Goal: Task Accomplishment & Management: Complete application form

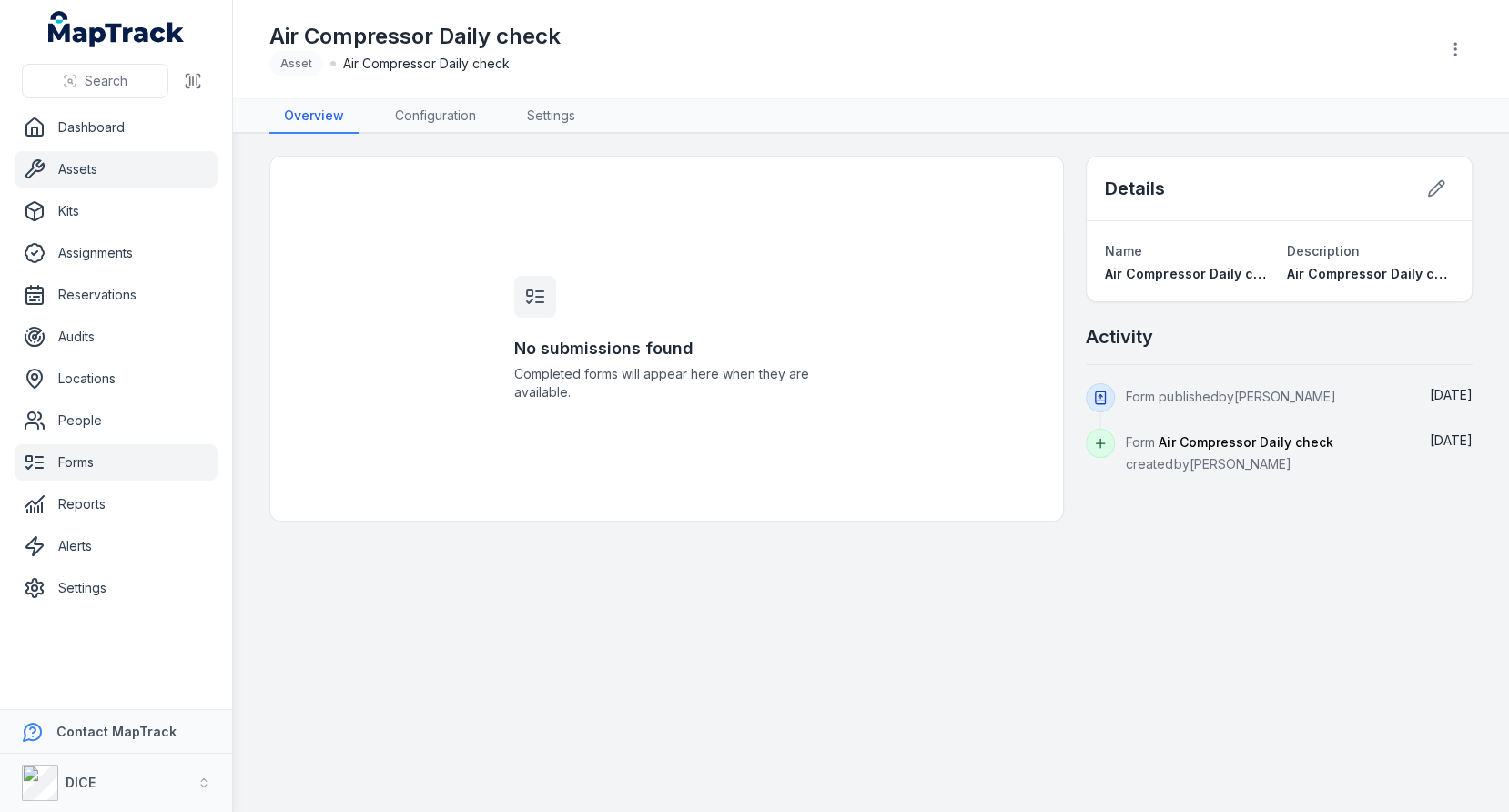
click at [129, 173] on link "Assets" at bounding box center [116, 169] width 203 height 36
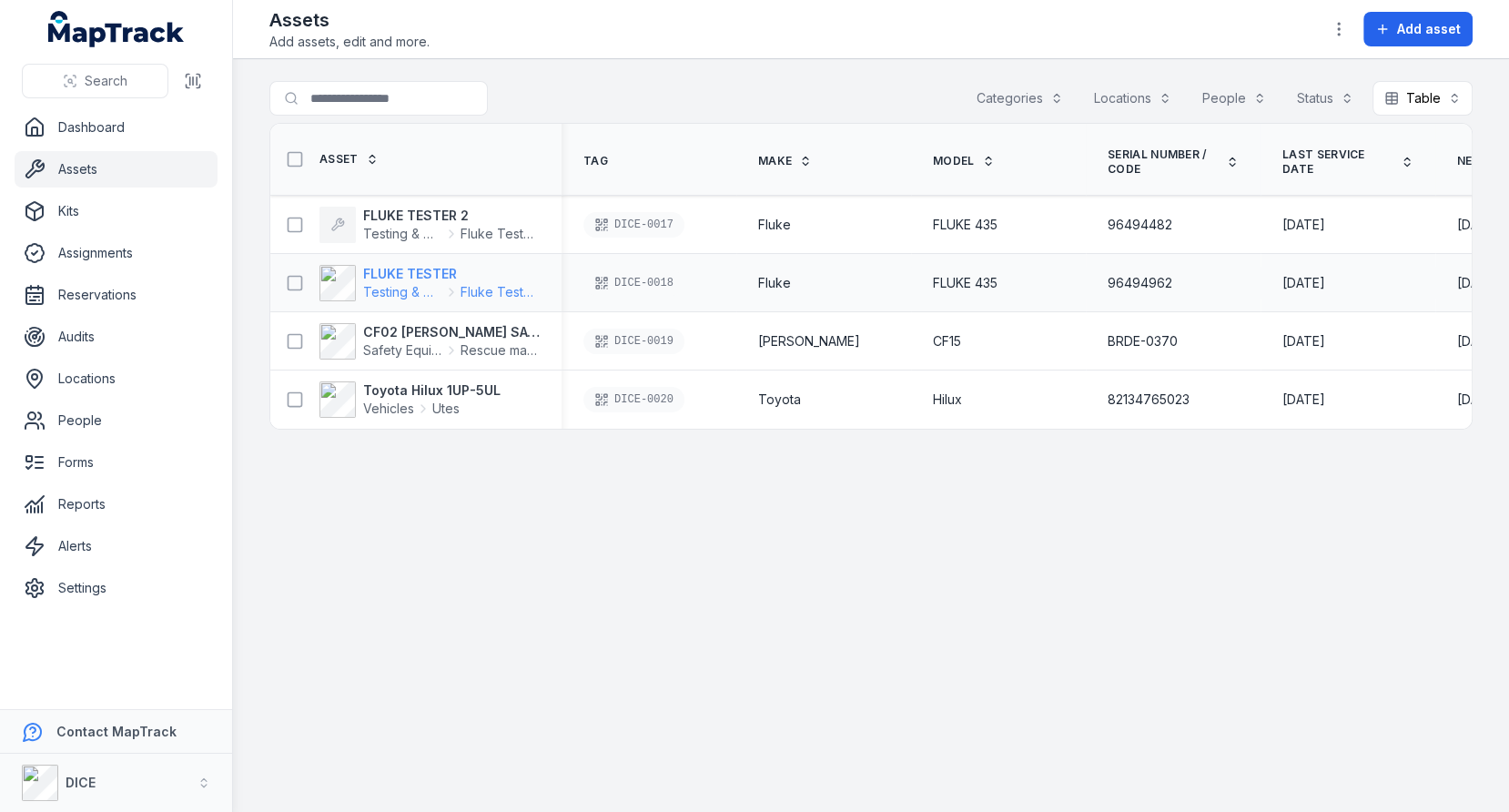
click at [447, 285] on icon at bounding box center [452, 292] width 15 height 15
click at [415, 381] on strong "Toyota Hilux 1UP-5UL" at bounding box center [432, 390] width 138 height 19
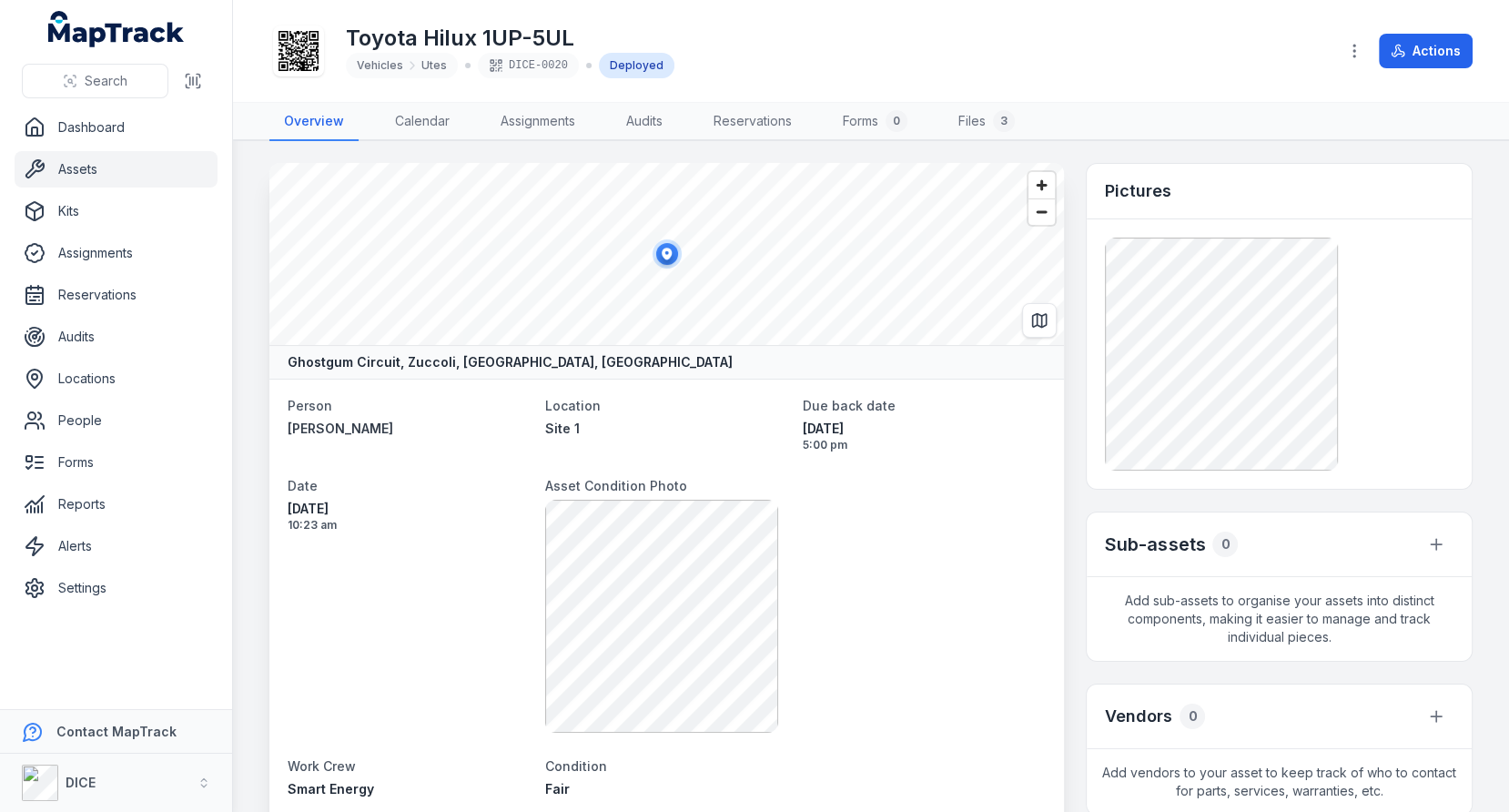
scroll to position [17, 0]
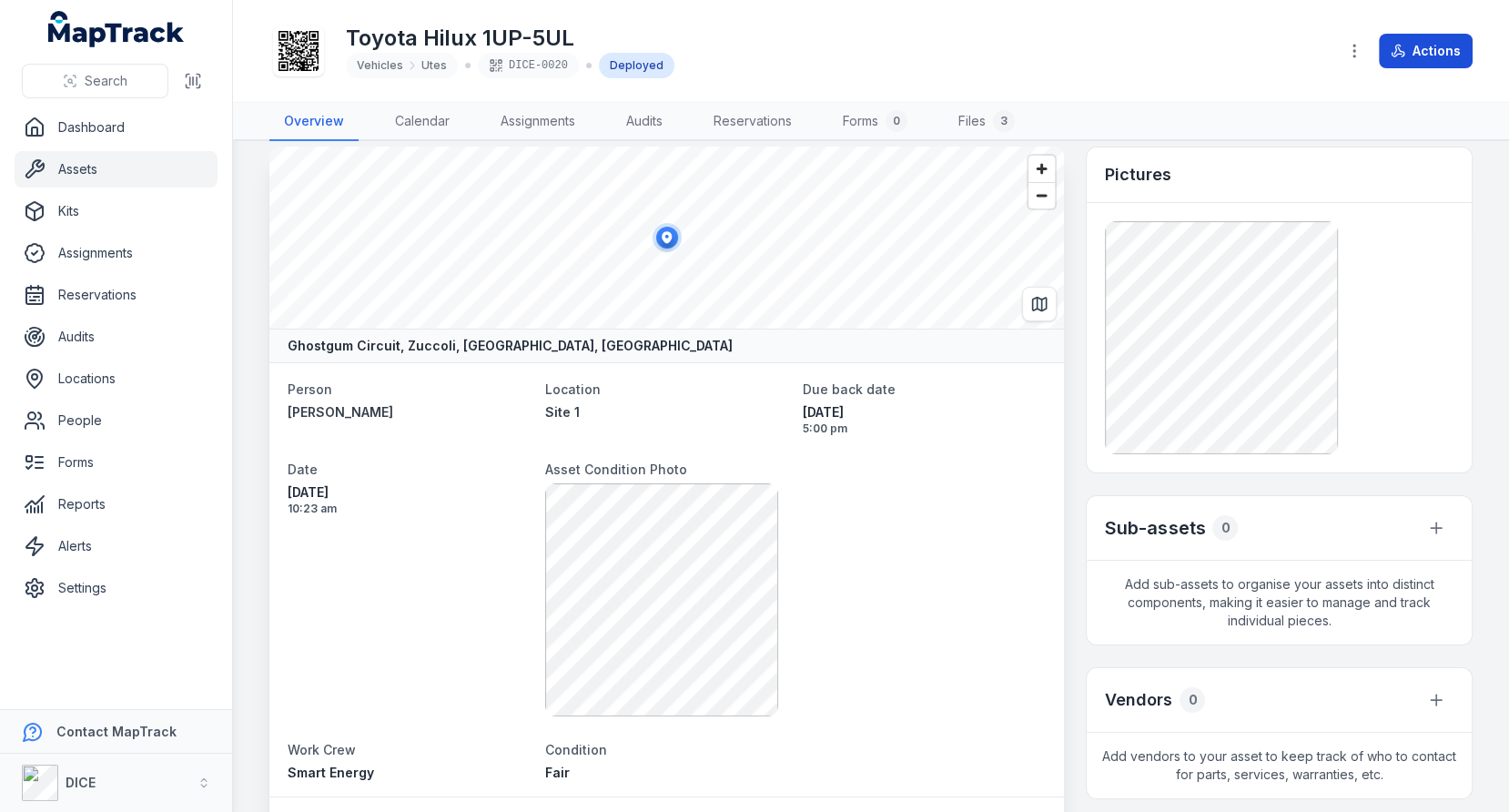
click at [1416, 60] on button "Actions" at bounding box center [1425, 50] width 94 height 34
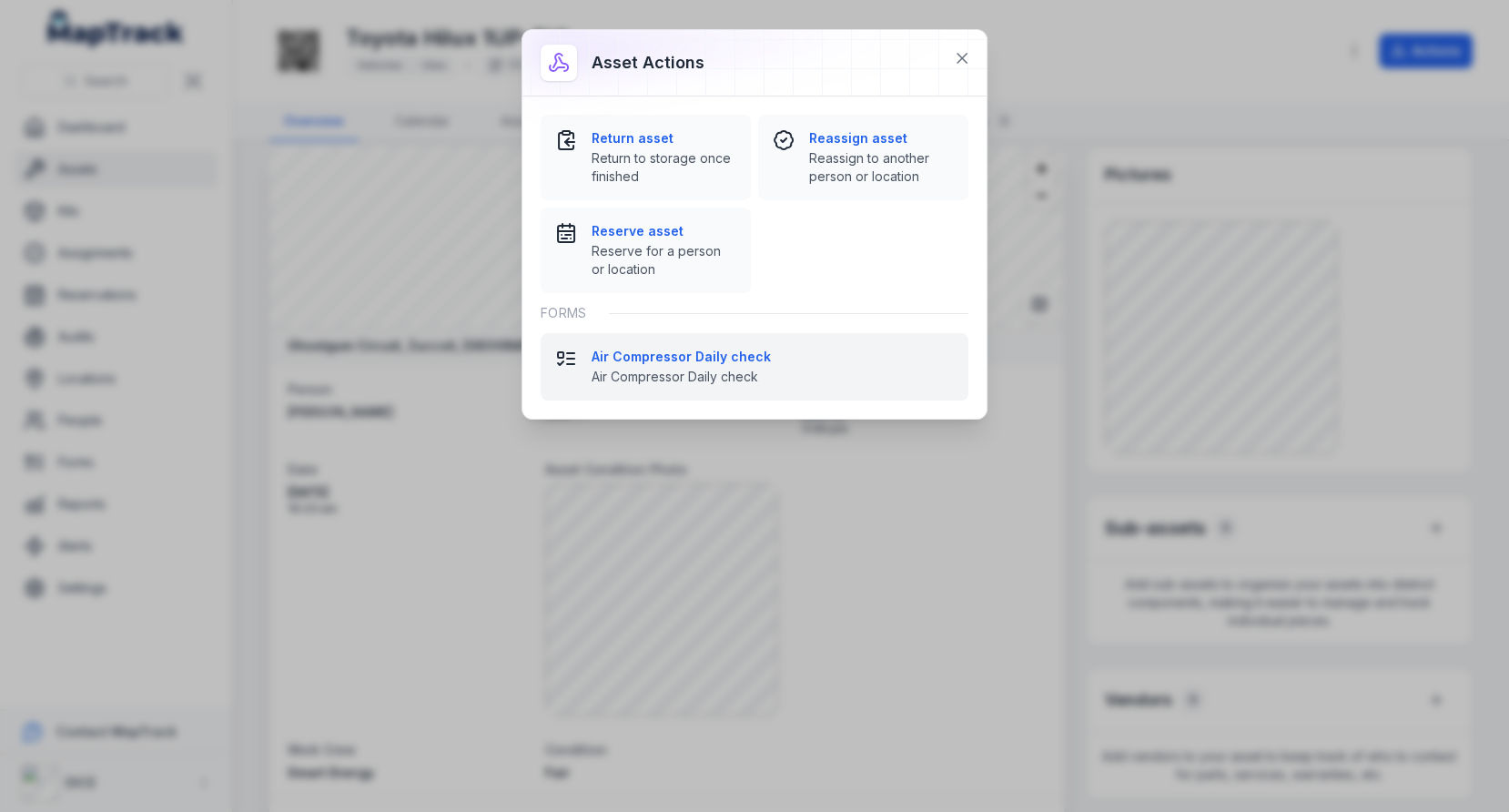
click at [775, 360] on strong "Air Compressor Daily check" at bounding box center [772, 357] width 362 height 19
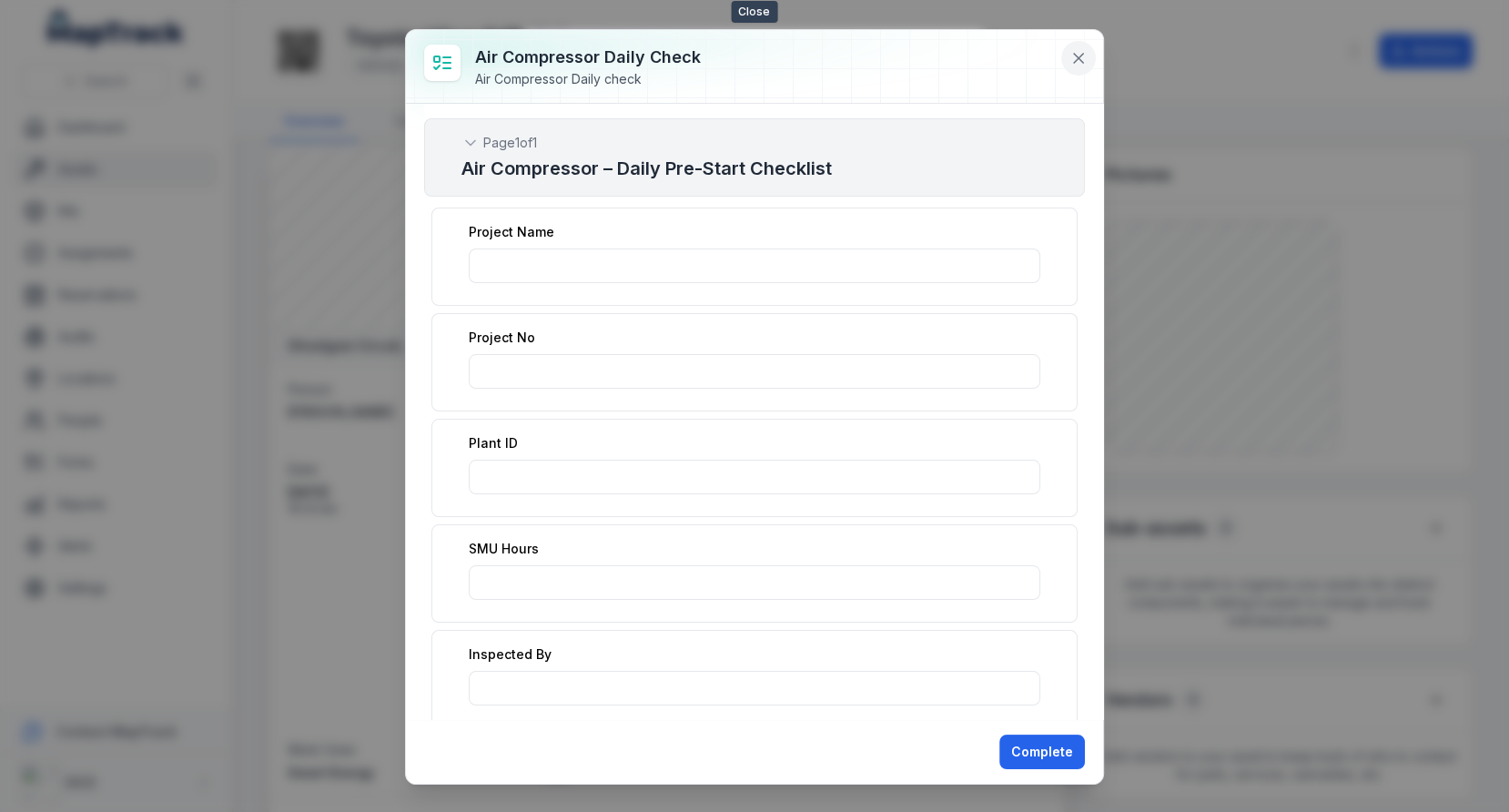
click at [1085, 47] on button at bounding box center [1078, 58] width 34 height 34
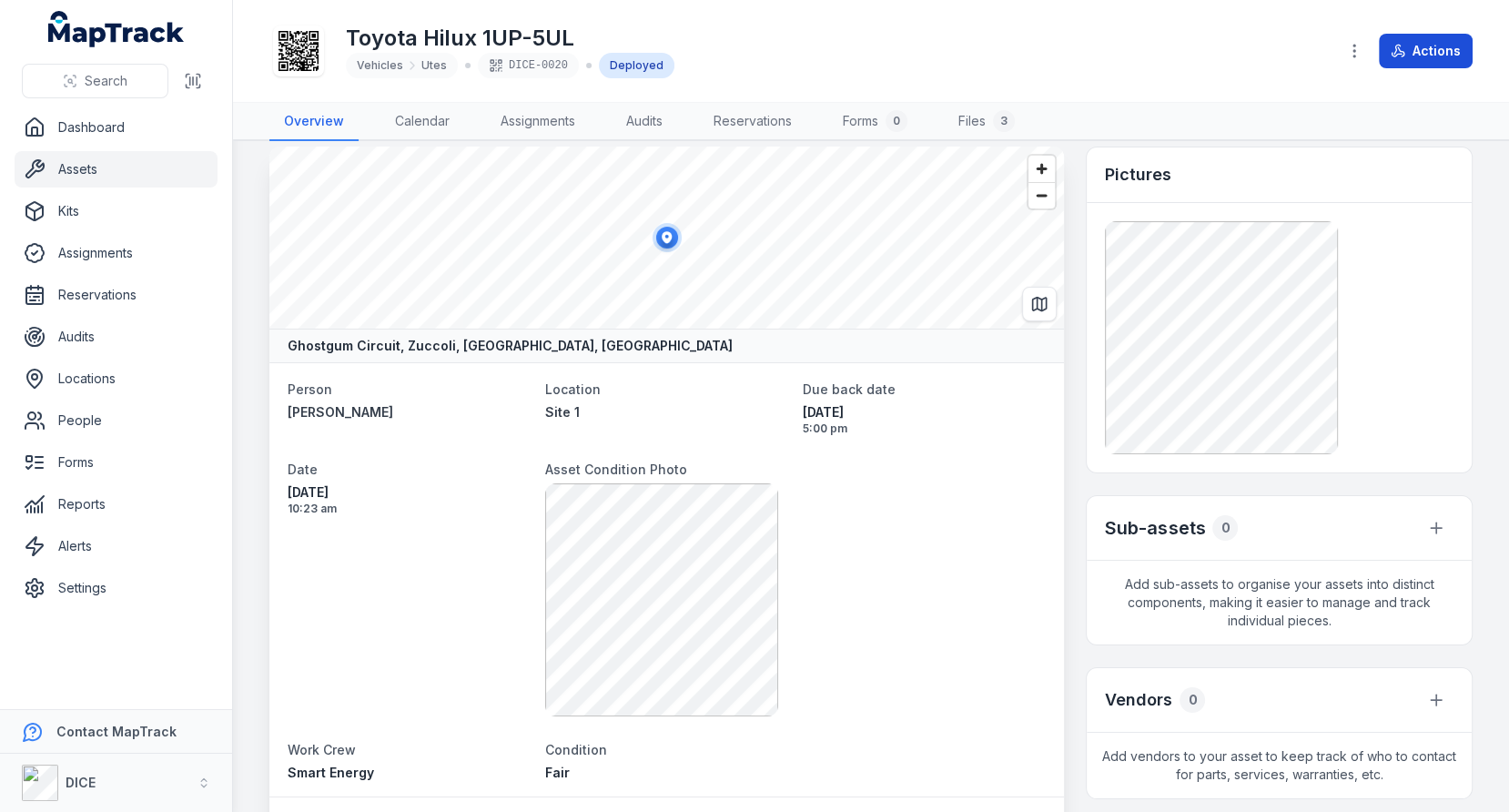
click at [1440, 52] on button "Actions" at bounding box center [1425, 50] width 94 height 34
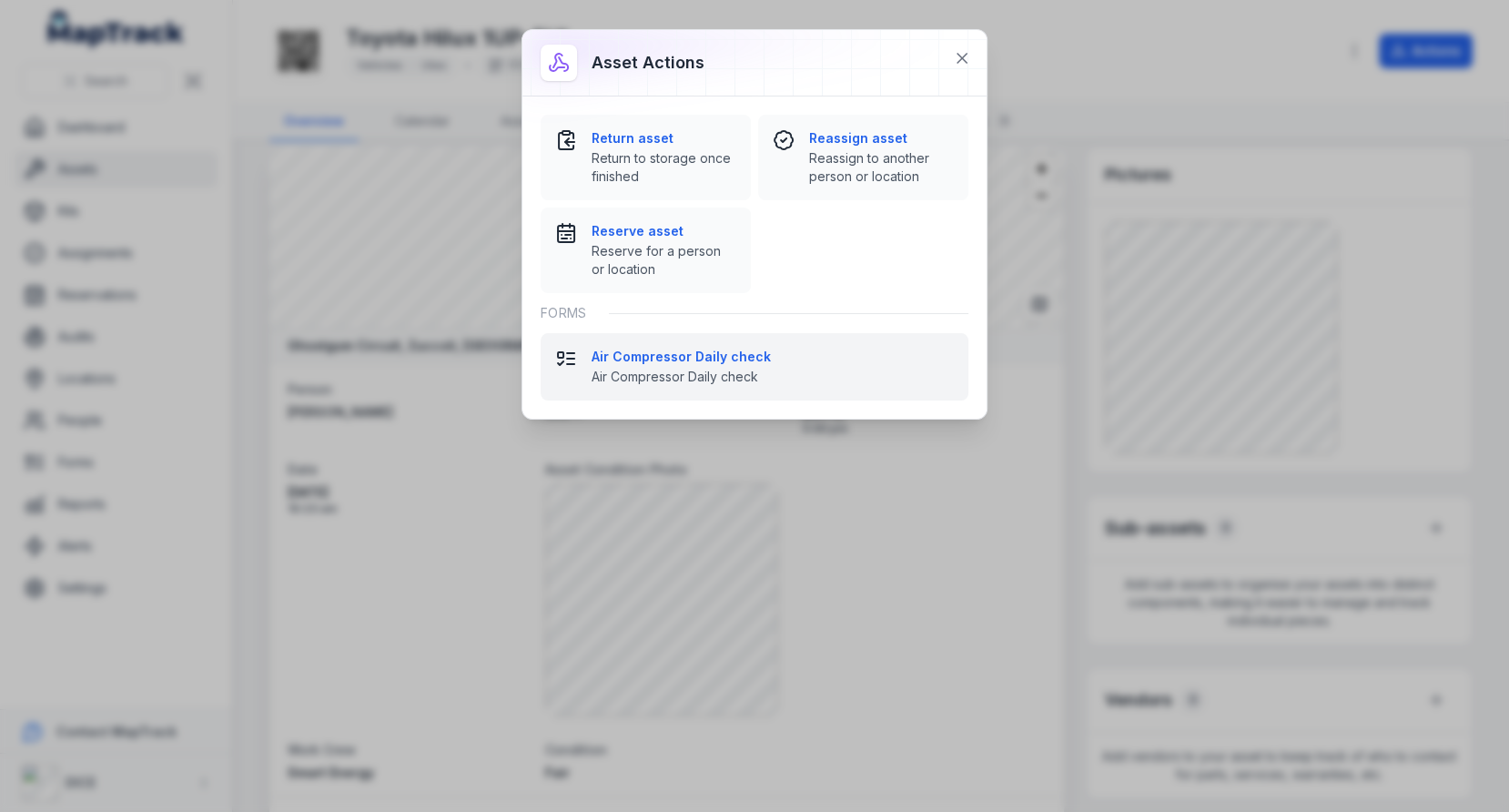
click at [741, 375] on span "Air Compressor Daily check" at bounding box center [772, 377] width 362 height 19
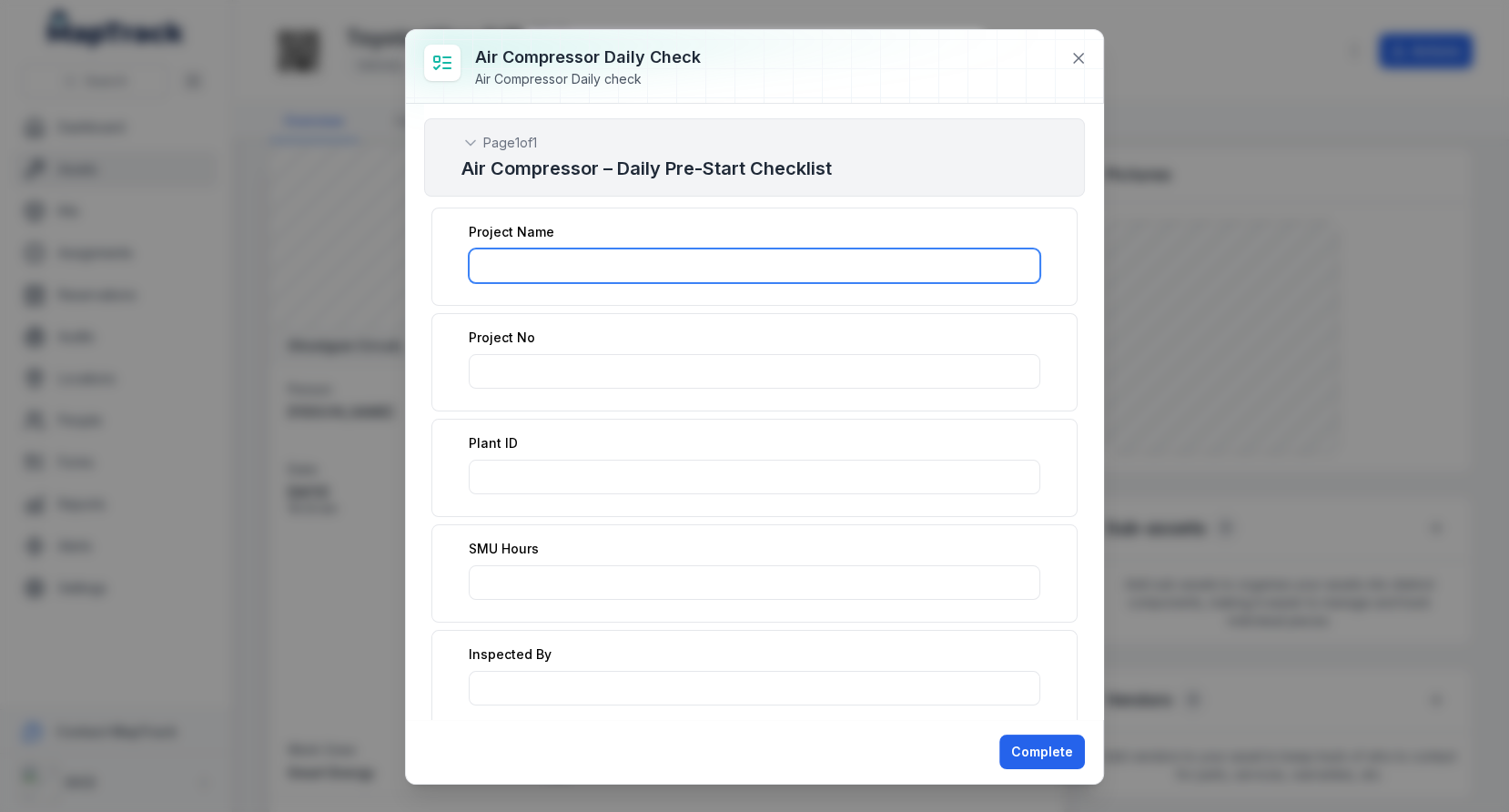
click at [844, 276] on input ":r1gb:-form-item-label" at bounding box center [754, 265] width 572 height 34
type input "****"
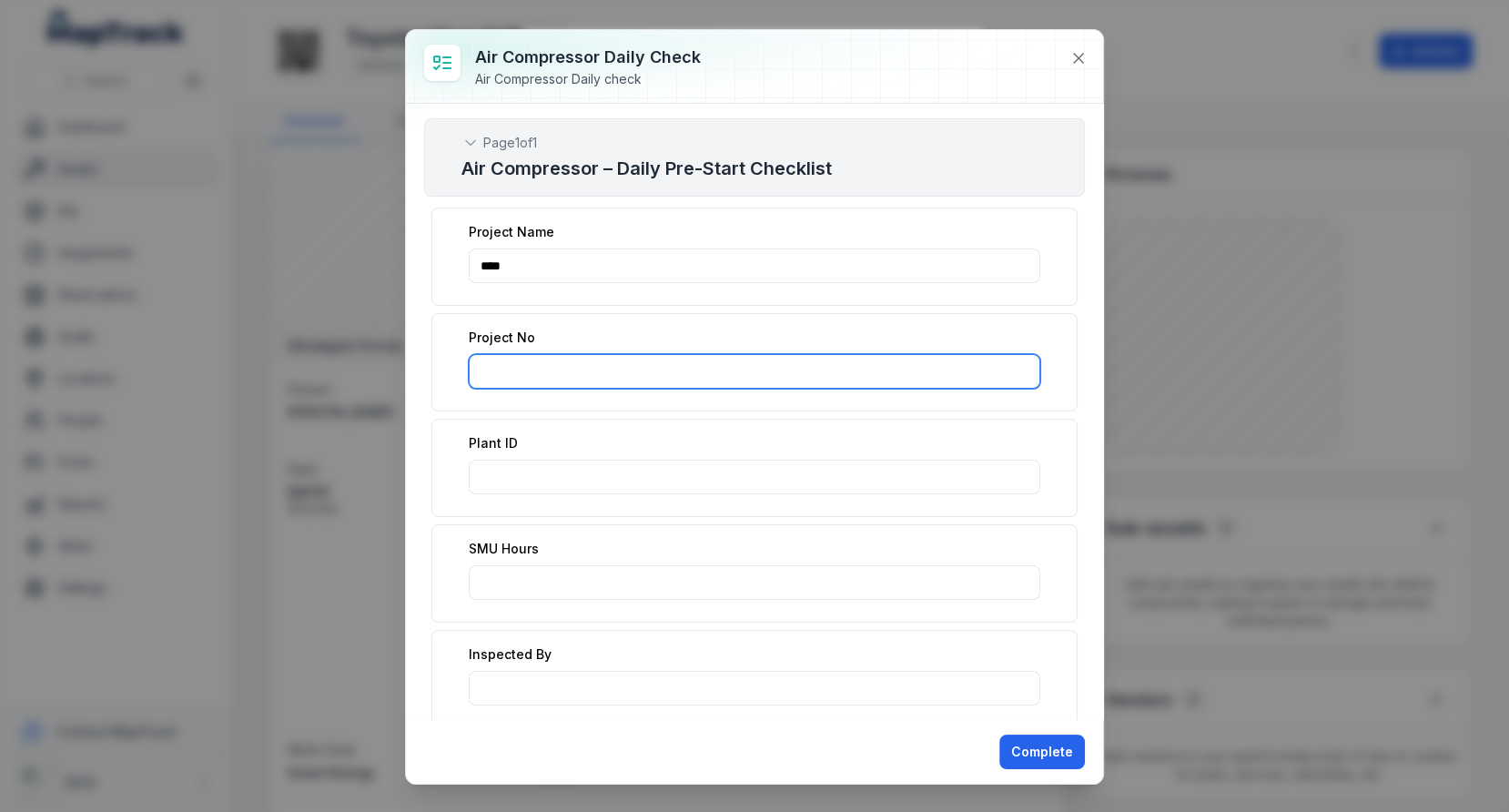
click at [666, 355] on input ":r1gc:-form-item-label" at bounding box center [754, 371] width 572 height 34
type input "****"
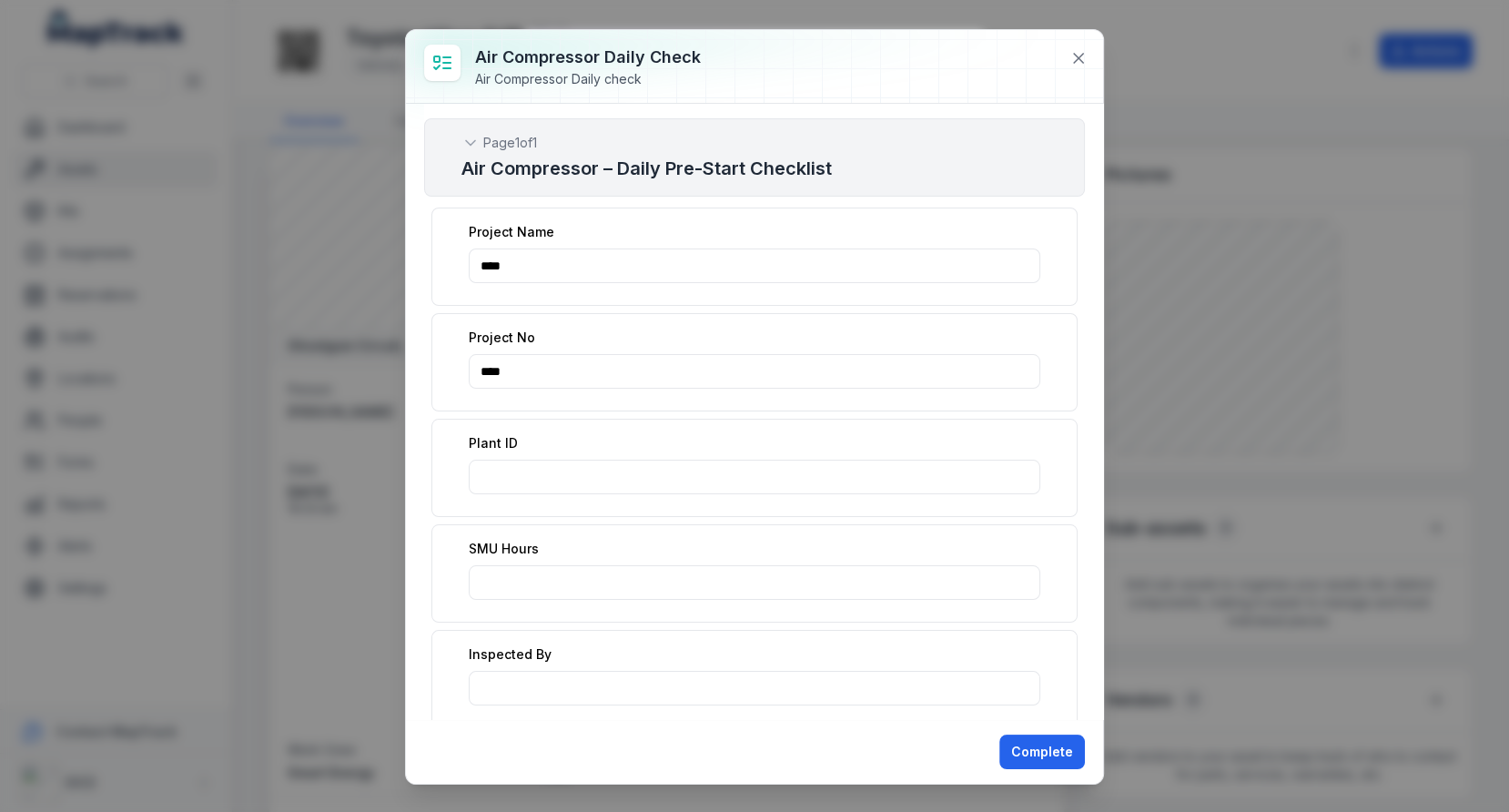
click at [662, 453] on div "Plant ID" at bounding box center [754, 468] width 646 height 99
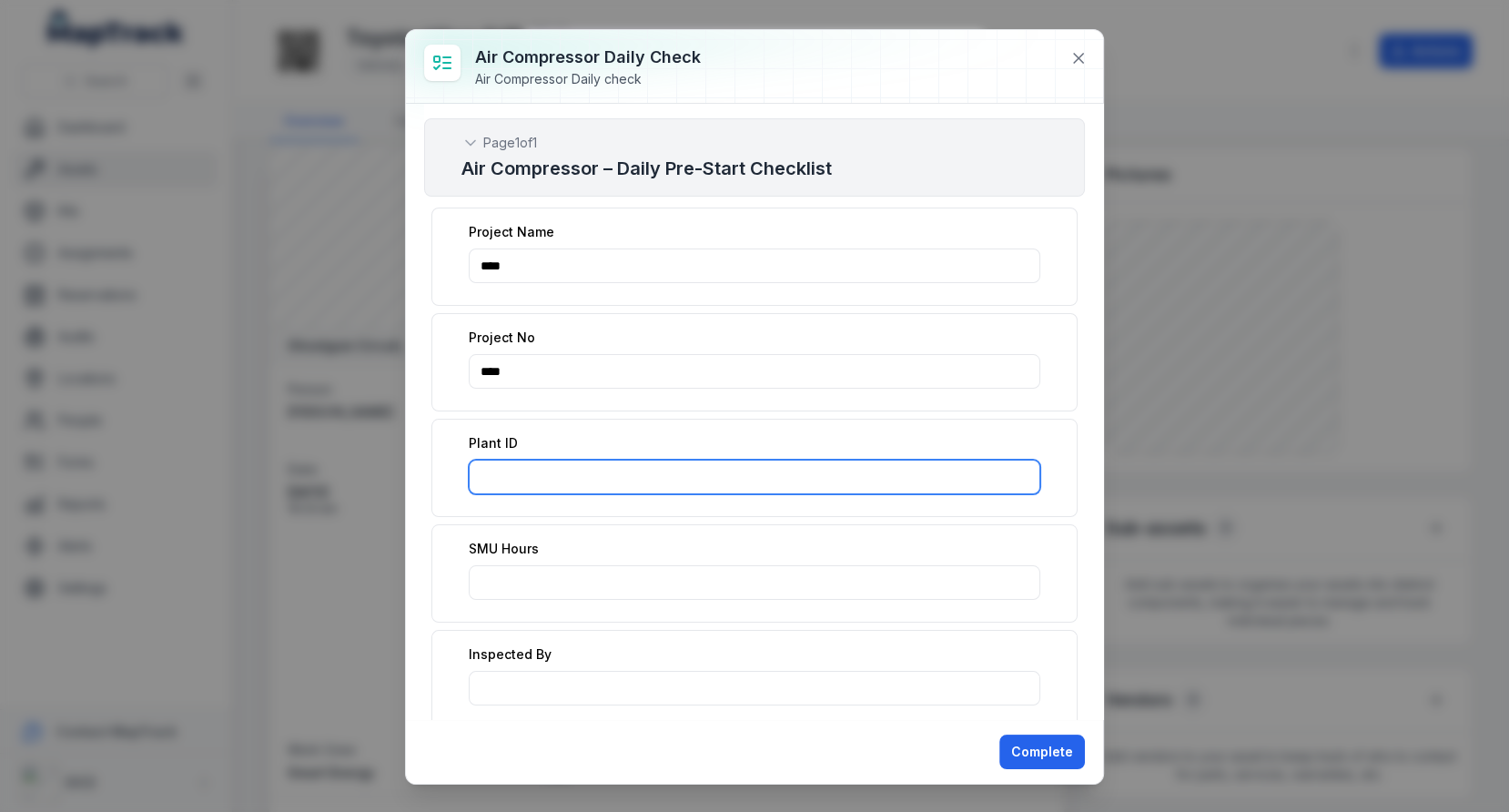
click at [662, 468] on input ":r1gd:-form-item-label" at bounding box center [754, 476] width 572 height 34
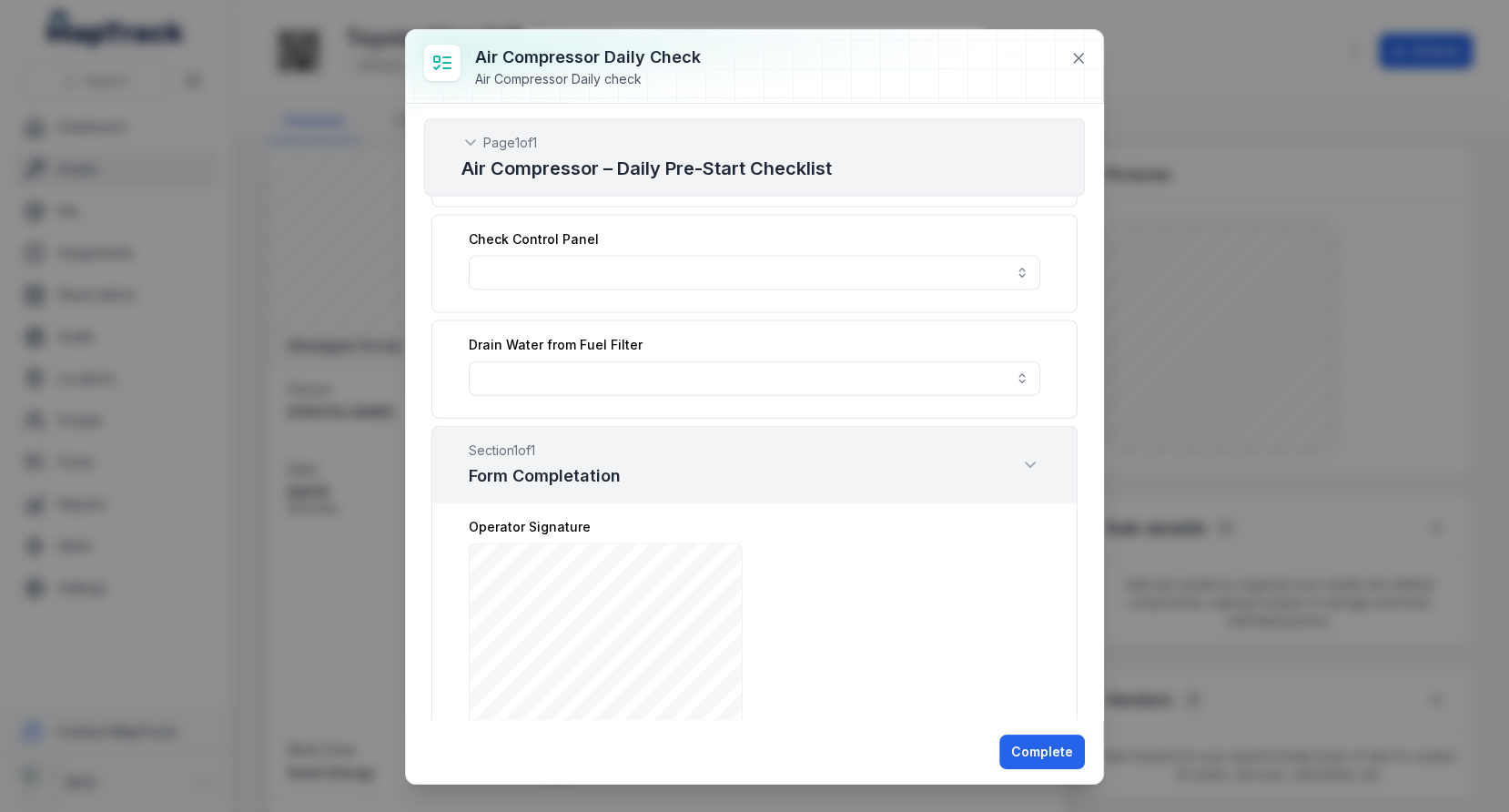
scroll to position [4042, 0]
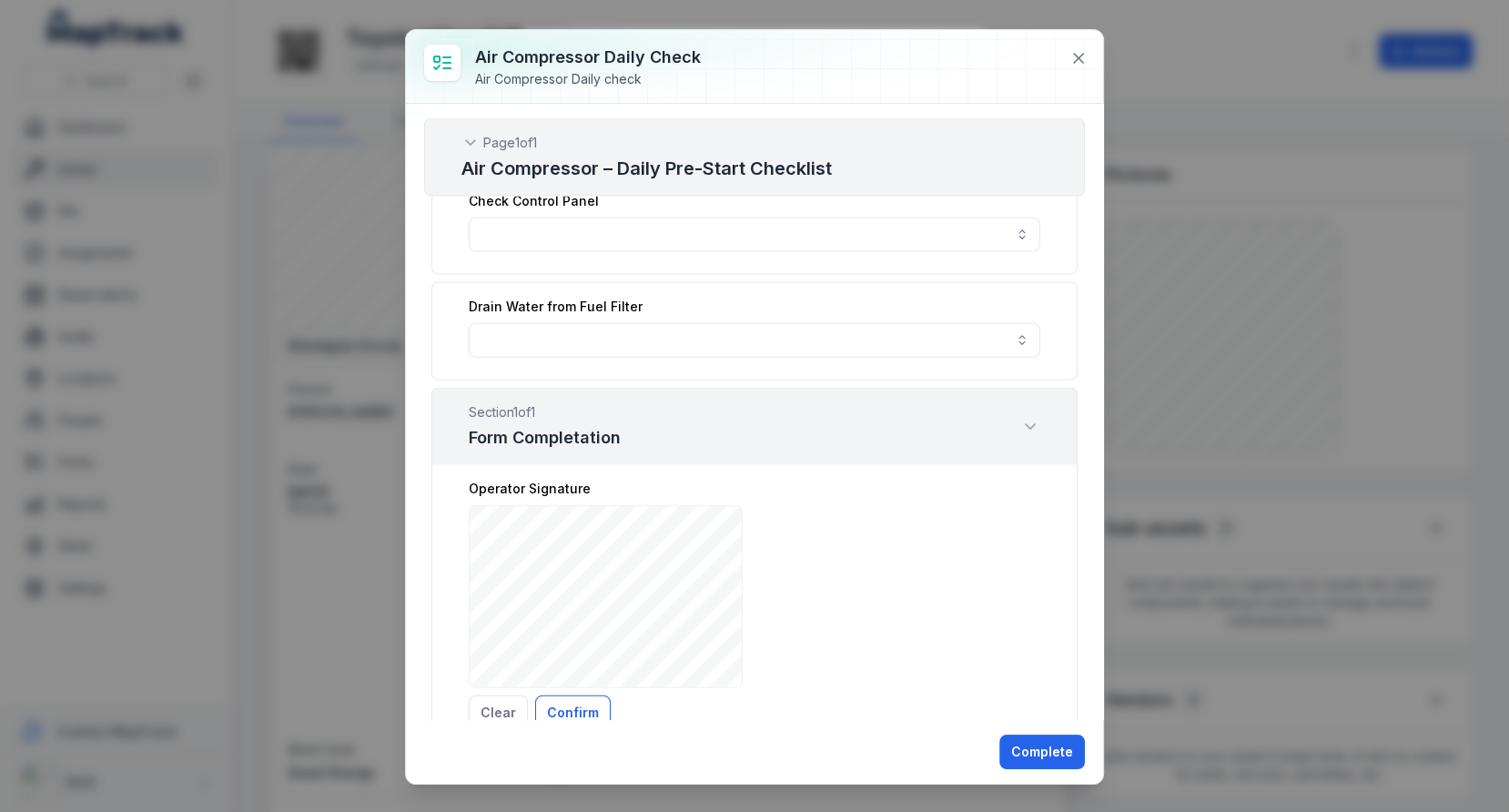
type input "****"
click at [569, 696] on button "Confirm" at bounding box center [573, 712] width 75 height 34
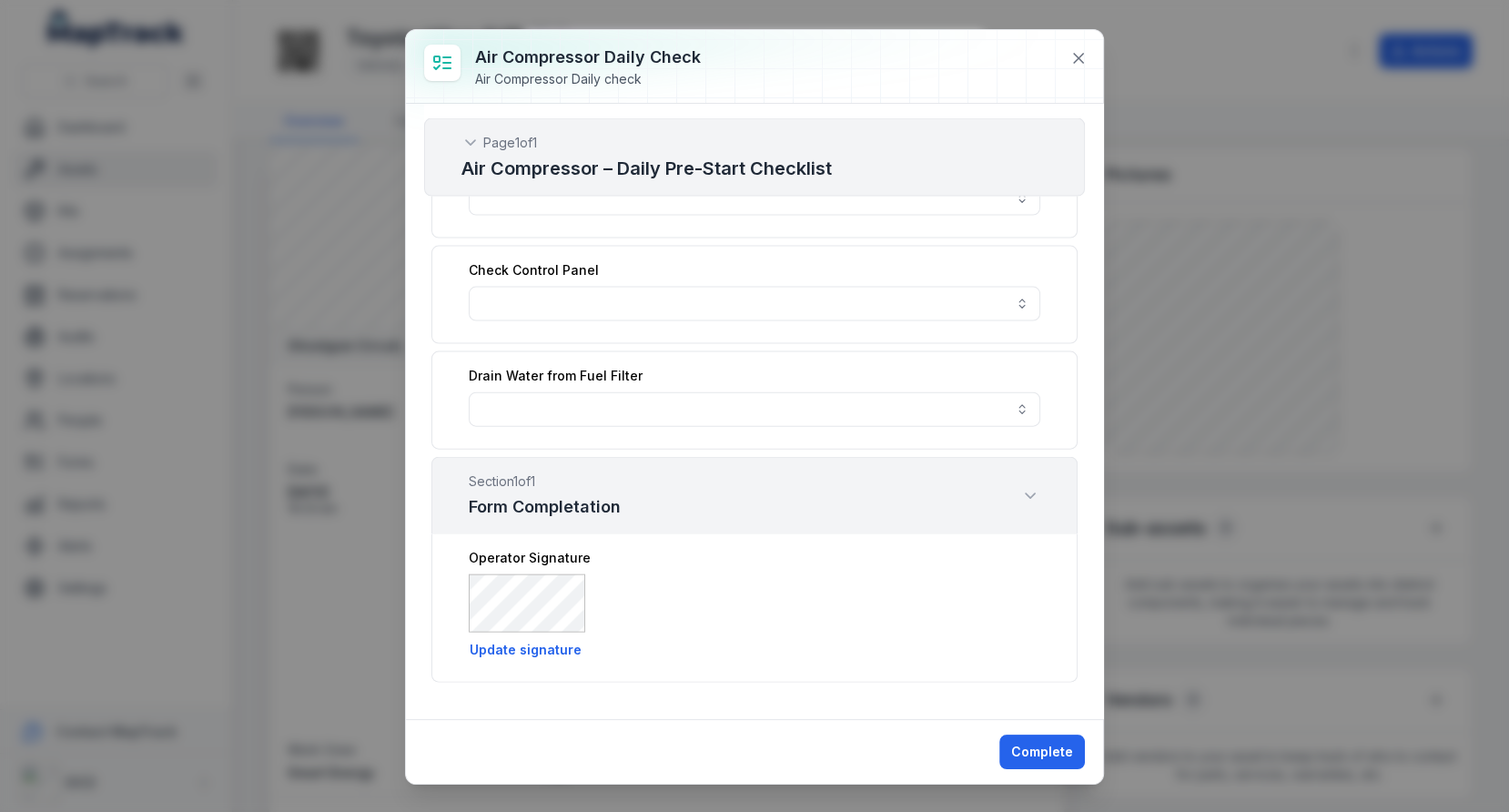
scroll to position [3903, 0]
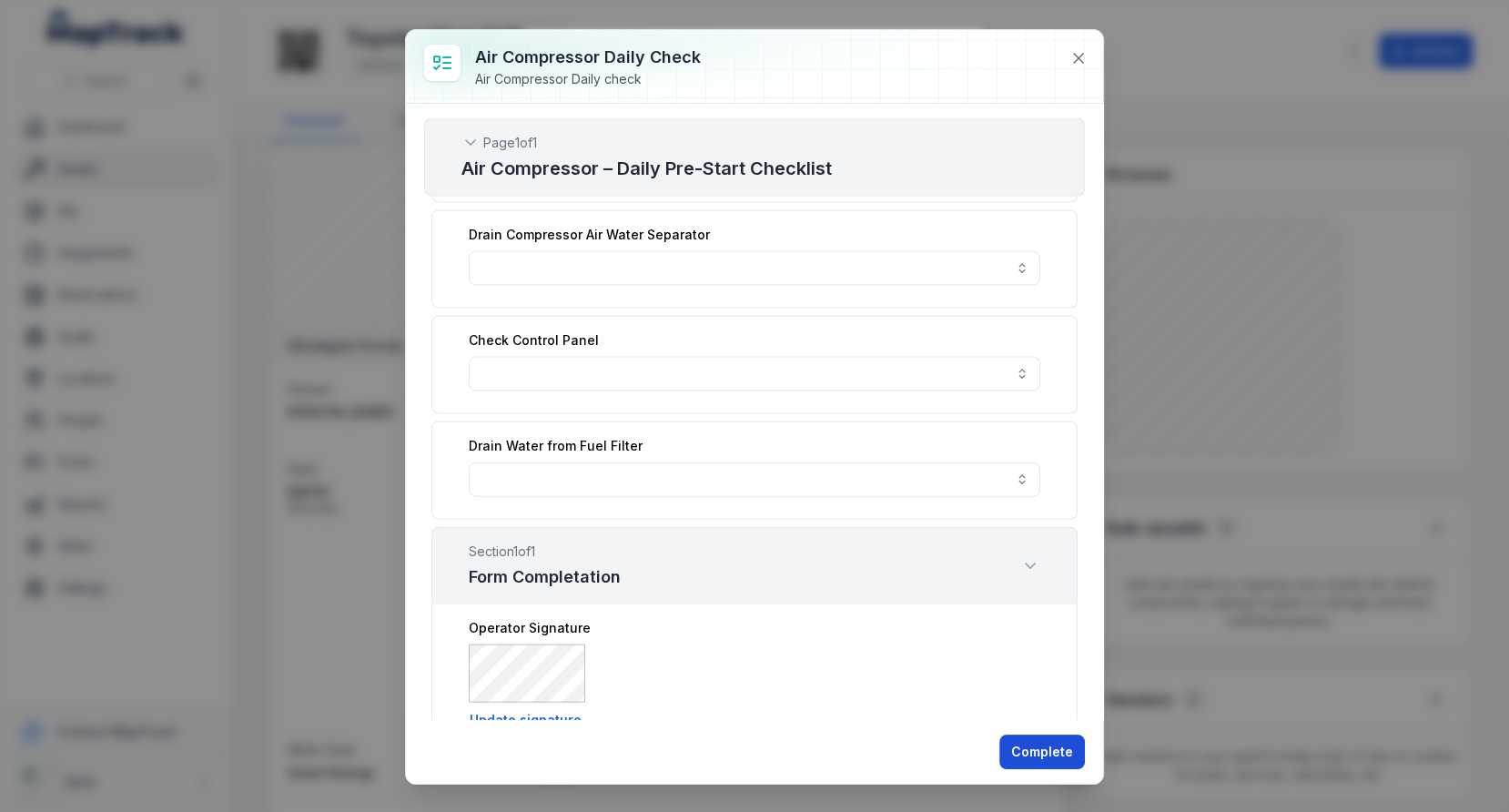
click at [1030, 743] on button "Complete" at bounding box center [1042, 751] width 86 height 34
